Goal: Check status: Check status

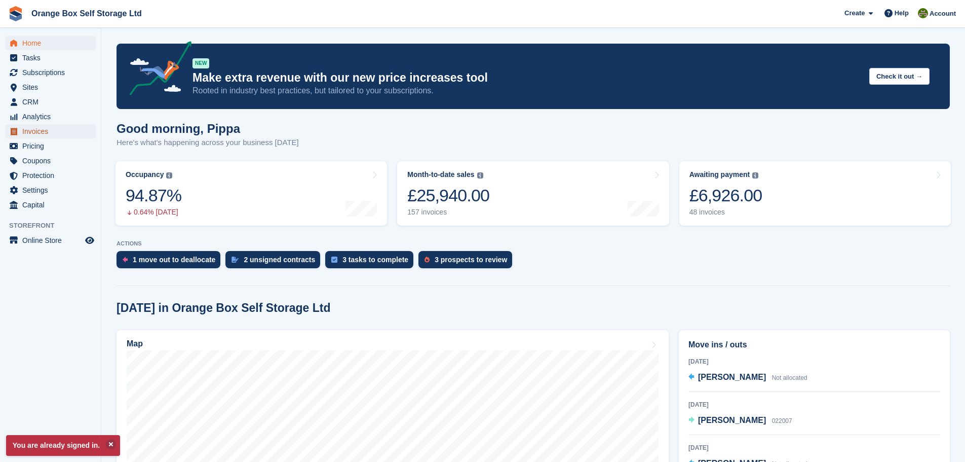
click at [53, 133] on span "Invoices" at bounding box center [52, 131] width 61 height 14
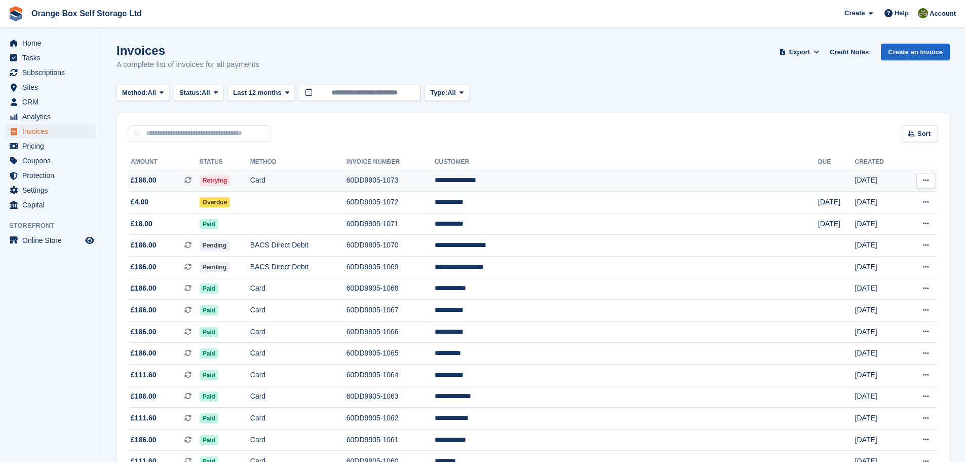
click at [347, 181] on td "Card" at bounding box center [298, 181] width 96 height 22
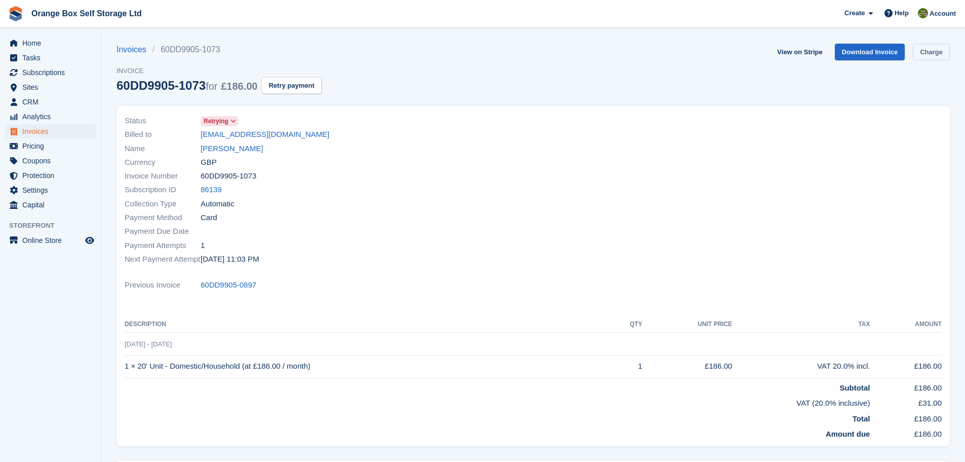
click at [924, 50] on link "Charge" at bounding box center [931, 52] width 37 height 17
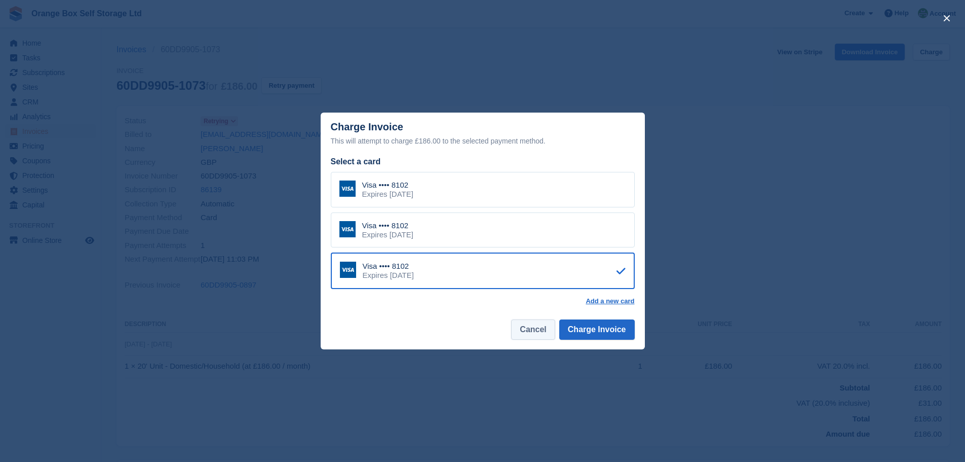
click at [549, 330] on button "Cancel" at bounding box center [533, 329] width 44 height 20
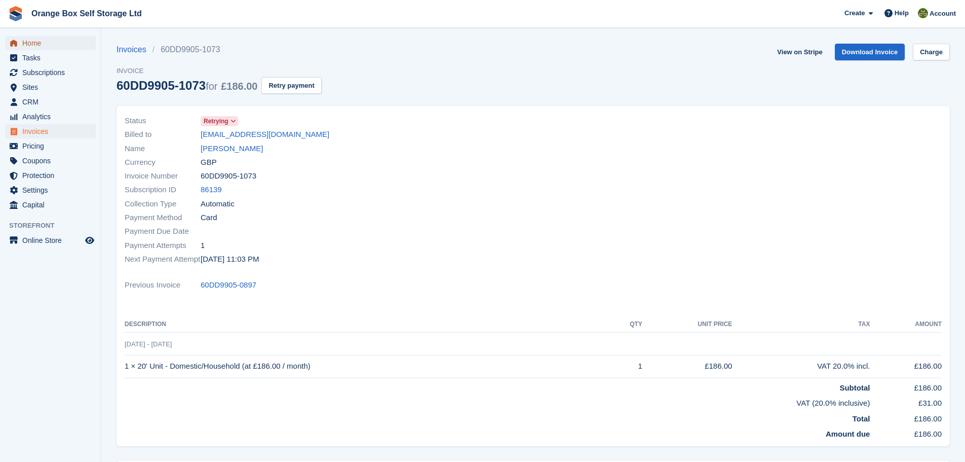
click at [53, 41] on span "Home" at bounding box center [52, 43] width 61 height 14
